Goal: Task Accomplishment & Management: Manage account settings

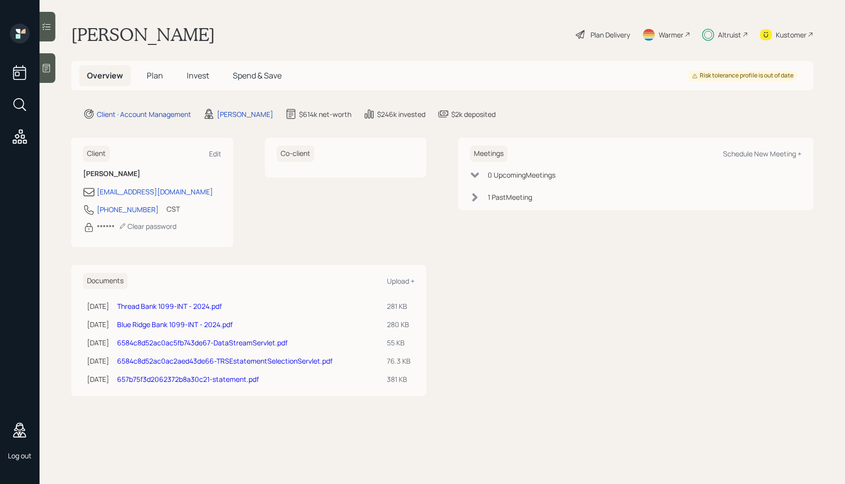
click at [260, 76] on span "Spend & Save" at bounding box center [257, 75] width 49 height 11
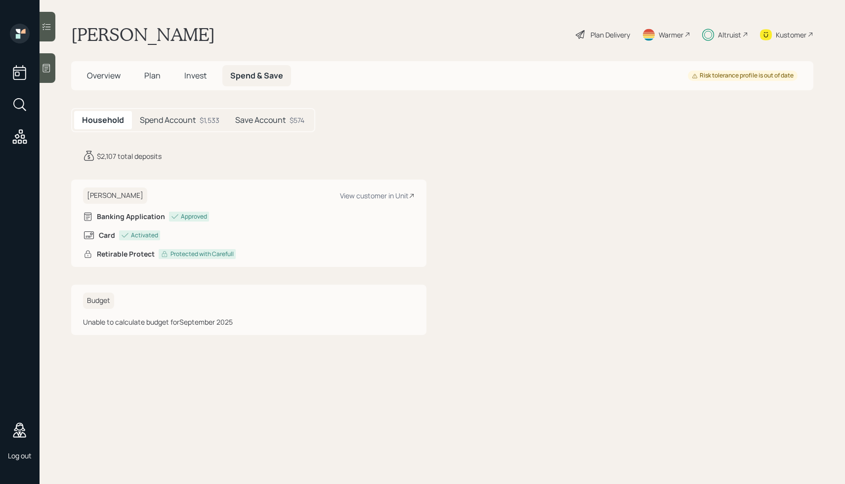
click at [161, 114] on div "Spend Account $1,533" at bounding box center [179, 120] width 95 height 18
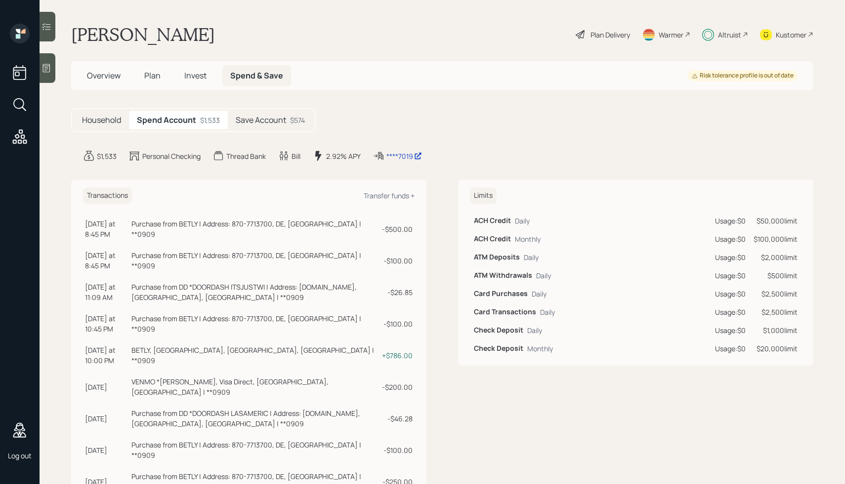
click at [813, 29] on main "[PERSON_NAME] Plan Delivery Warmer Altruist Kustomer Overview Plan Invest Spend…" at bounding box center [442, 242] width 805 height 484
click at [792, 35] on div "Kustomer" at bounding box center [790, 35] width 31 height 10
click at [410, 153] on div "****7019" at bounding box center [404, 156] width 36 height 10
click at [771, 36] on div "Kustomer" at bounding box center [786, 35] width 53 height 22
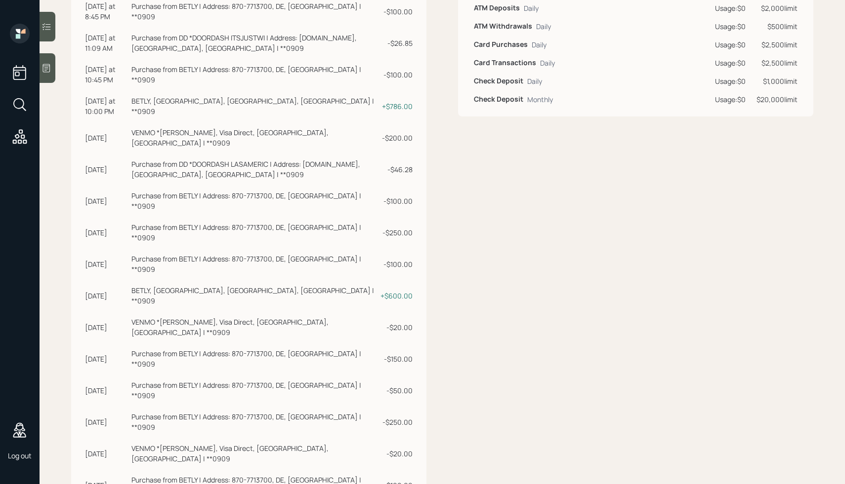
scroll to position [256, 0]
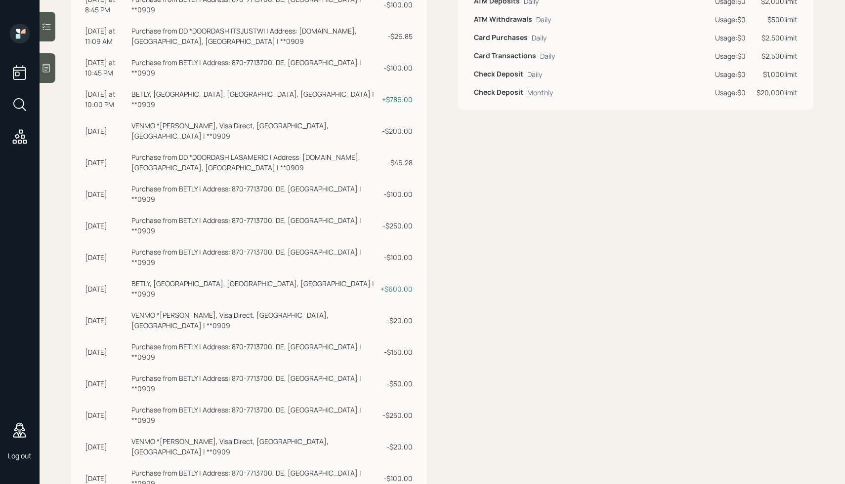
drag, startPoint x: 413, startPoint y: 443, endPoint x: 119, endPoint y: 17, distance: 517.6
click at [118, 17] on tbody "[DATE] at 8:45 PM [DATE] 8:45 PM EDT Purchase from BETLY | Address: 870-7713700…" at bounding box center [248, 272] width 331 height 632
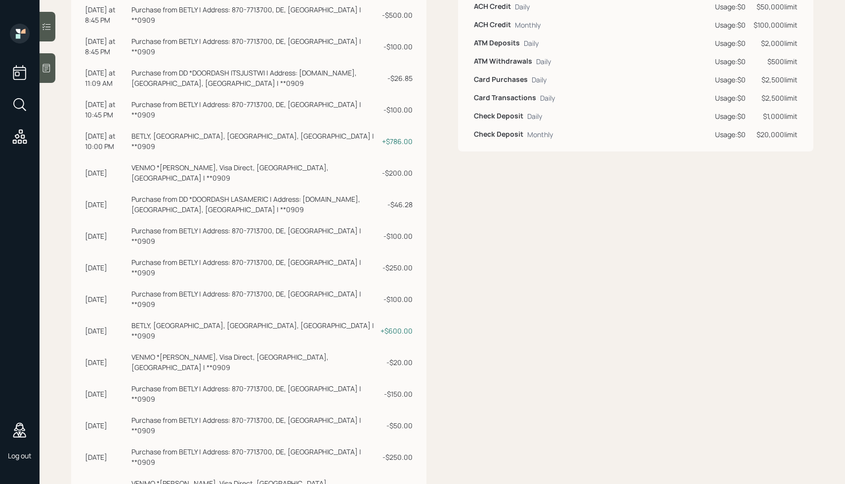
scroll to position [214, 0]
click at [533, 197] on div "Limits ACH Credit Daily Usage: $0 $50,000 limit ACH Credit Monthly Usage: $0 $1…" at bounding box center [635, 302] width 355 height 672
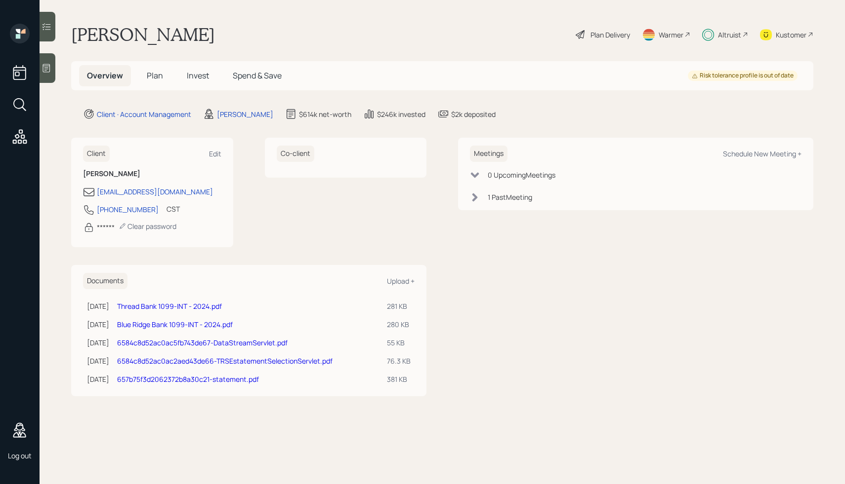
click at [245, 72] on span "Spend & Save" at bounding box center [257, 75] width 49 height 11
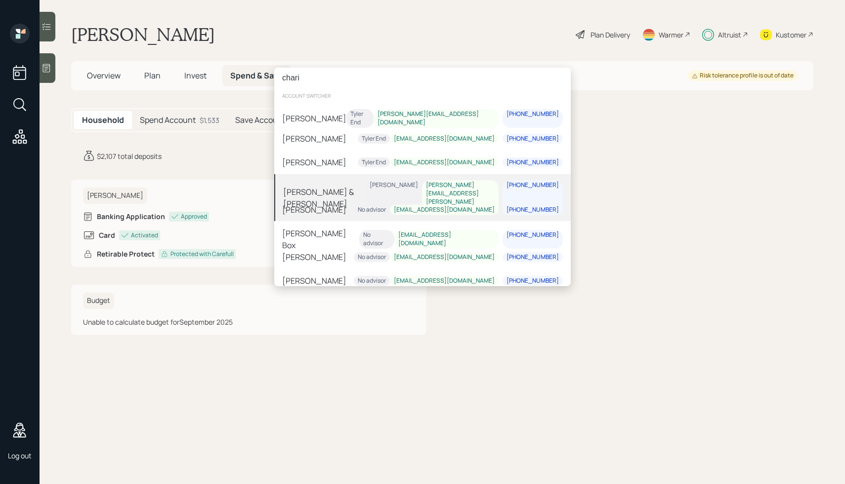
type input "chari"
click at [315, 188] on div "[PERSON_NAME] & [PERSON_NAME]" at bounding box center [324, 198] width 82 height 24
